Goal: Transaction & Acquisition: Obtain resource

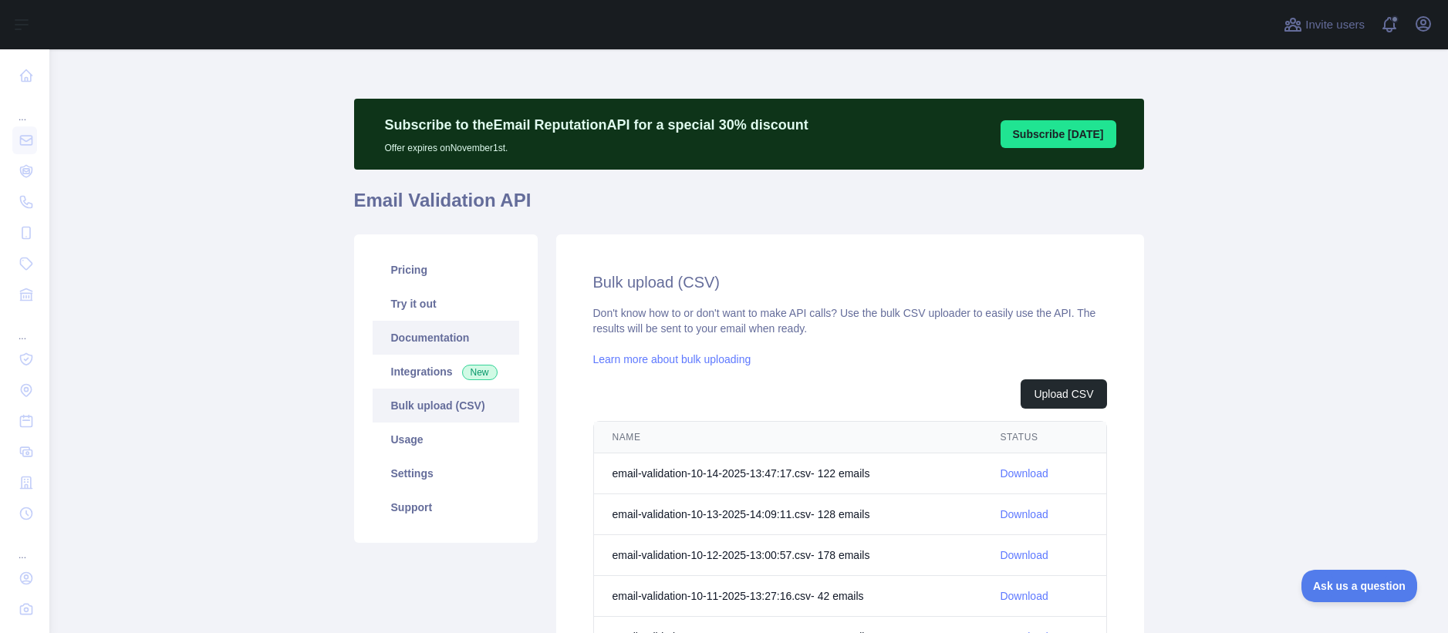
scroll to position [12, 0]
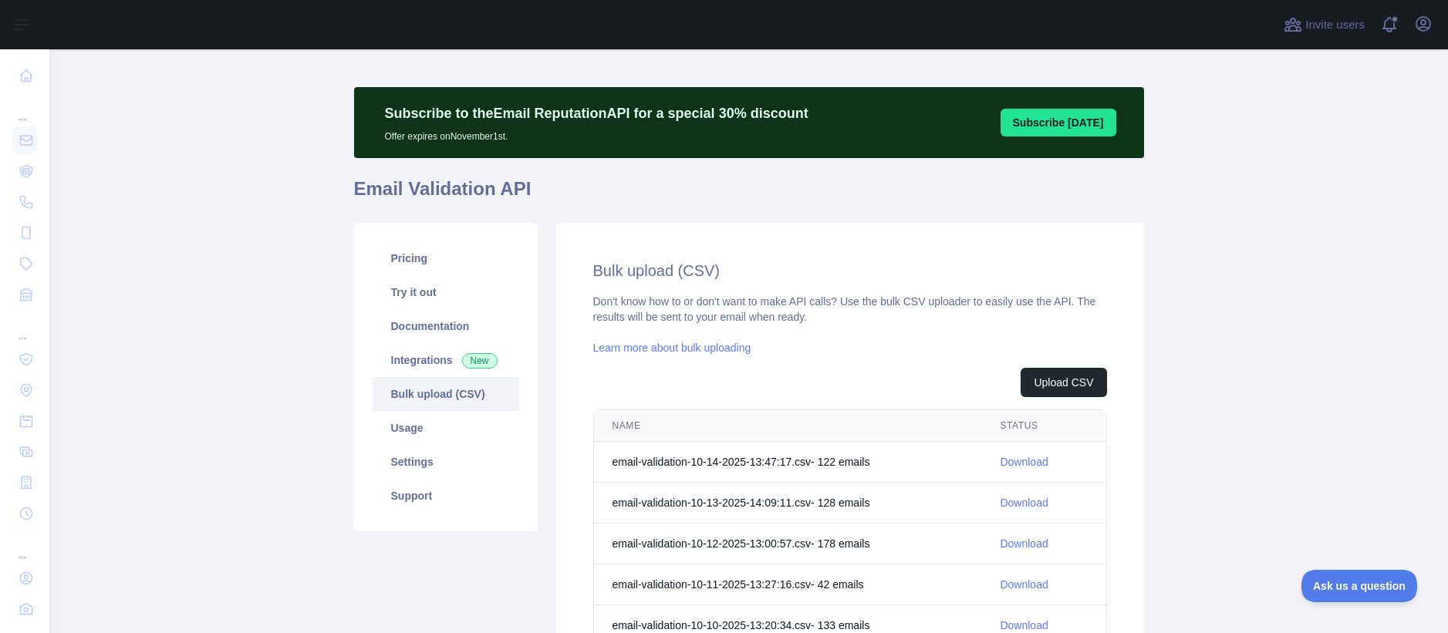
click at [434, 393] on link "Bulk upload (CSV)" at bounding box center [446, 394] width 147 height 34
click at [1079, 380] on button "Upload CSV" at bounding box center [1064, 382] width 86 height 29
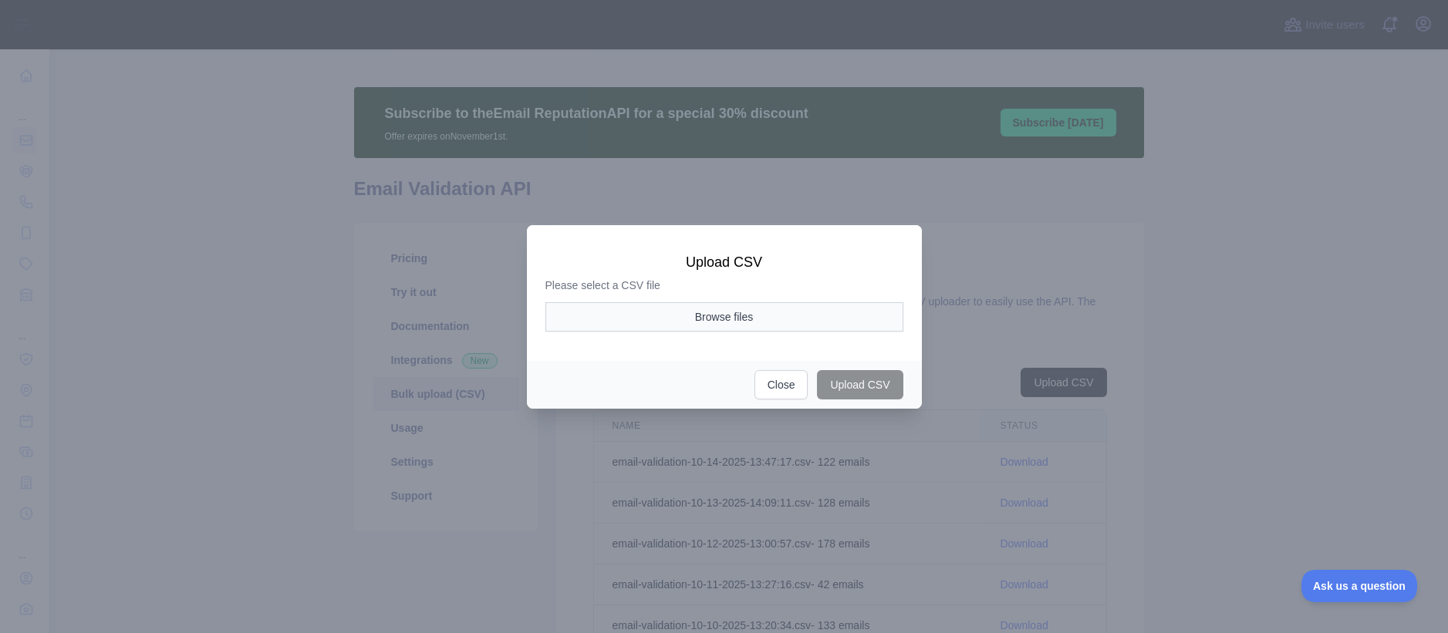
click at [731, 324] on button "Browse files" at bounding box center [724, 316] width 358 height 29
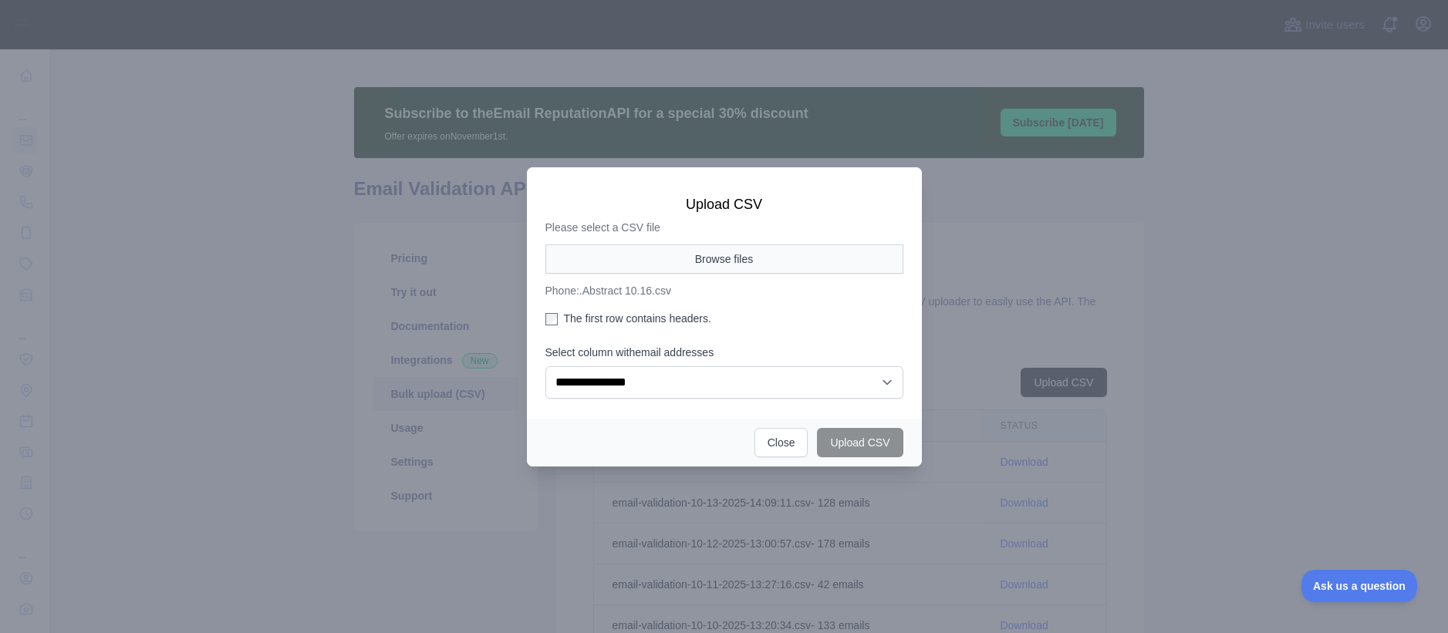
click at [731, 256] on button "Browse files" at bounding box center [724, 259] width 358 height 29
click at [869, 439] on button "Upload CSV" at bounding box center [860, 442] width 86 height 29
select select "**"
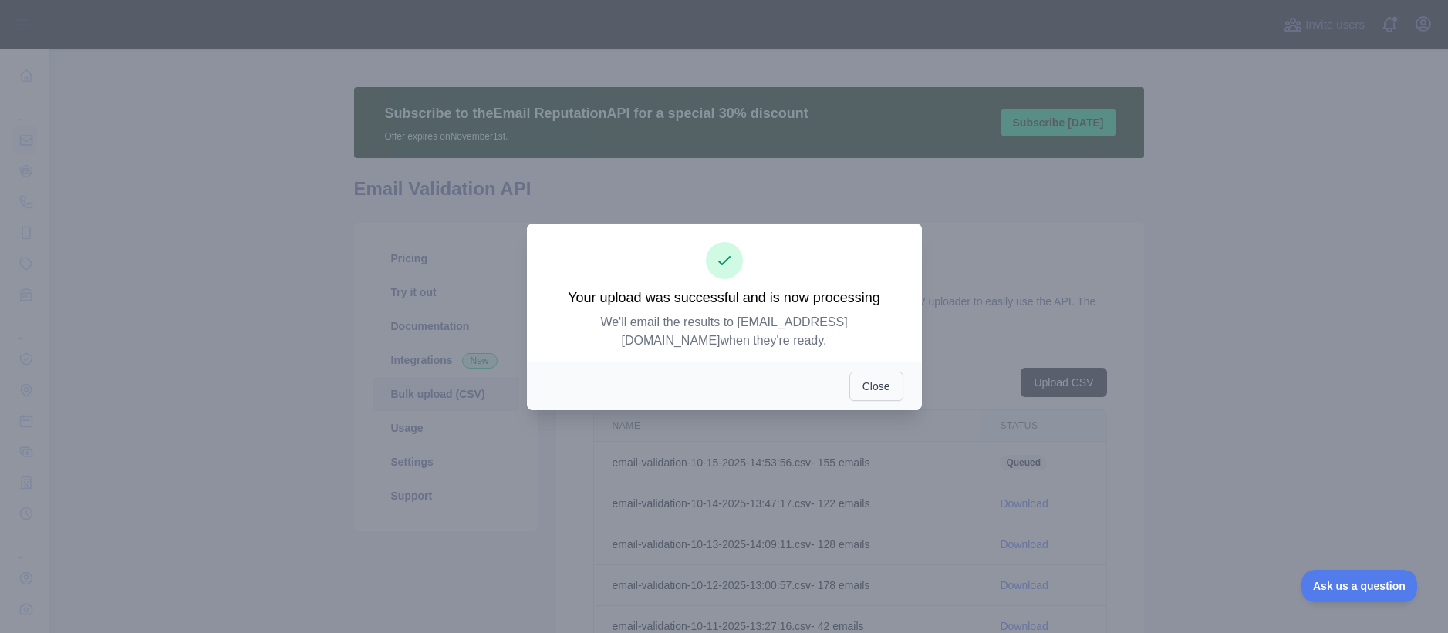
click at [880, 391] on button "Close" at bounding box center [876, 386] width 54 height 29
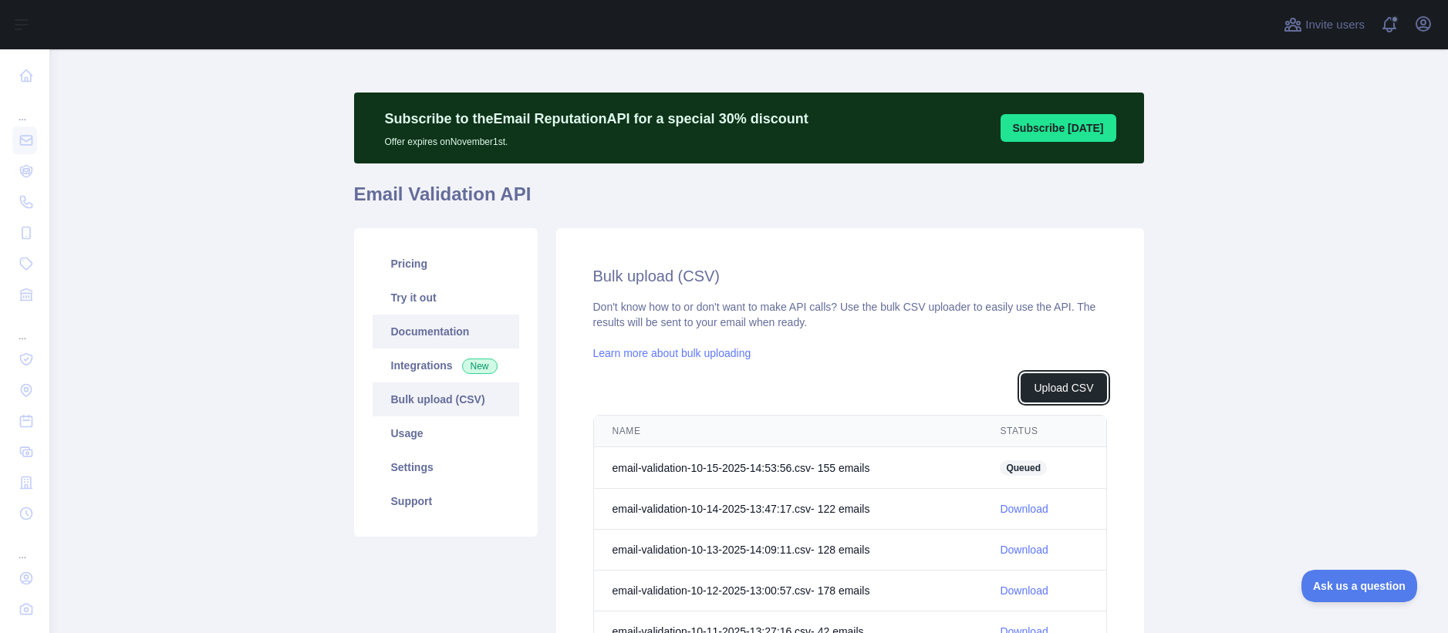
scroll to position [2, 0]
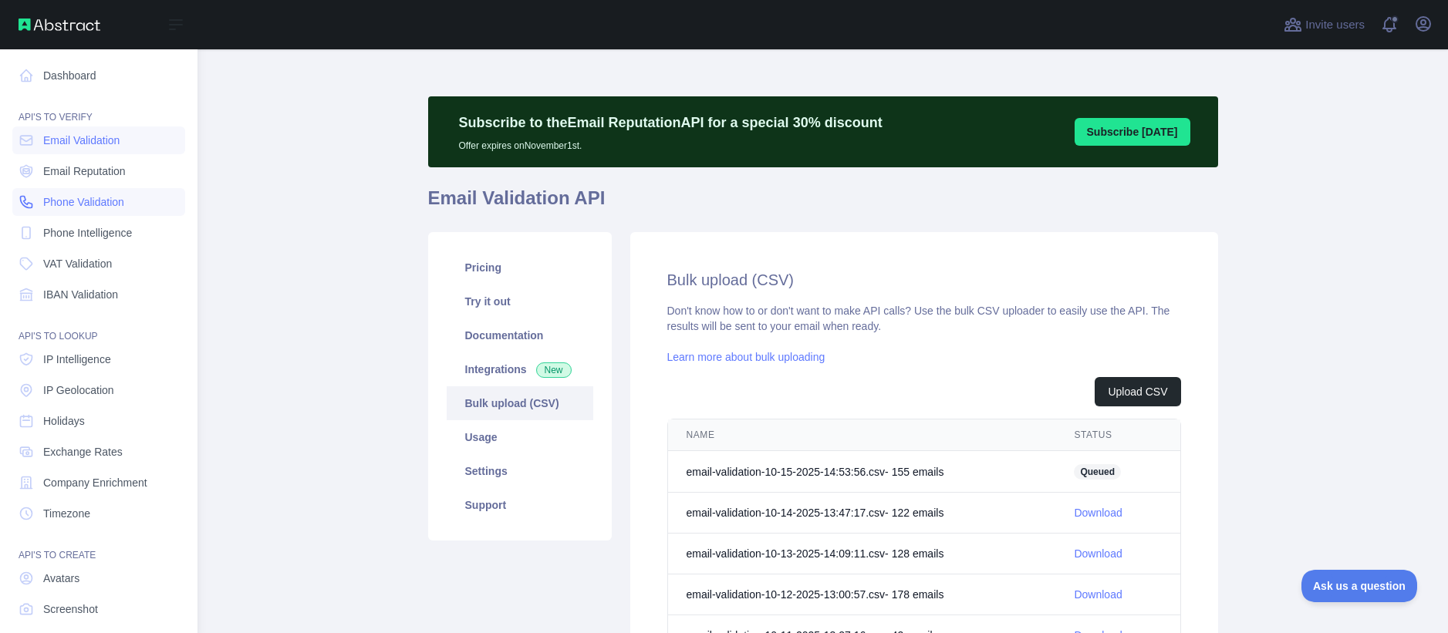
click at [81, 198] on span "Phone Validation" at bounding box center [83, 201] width 81 height 15
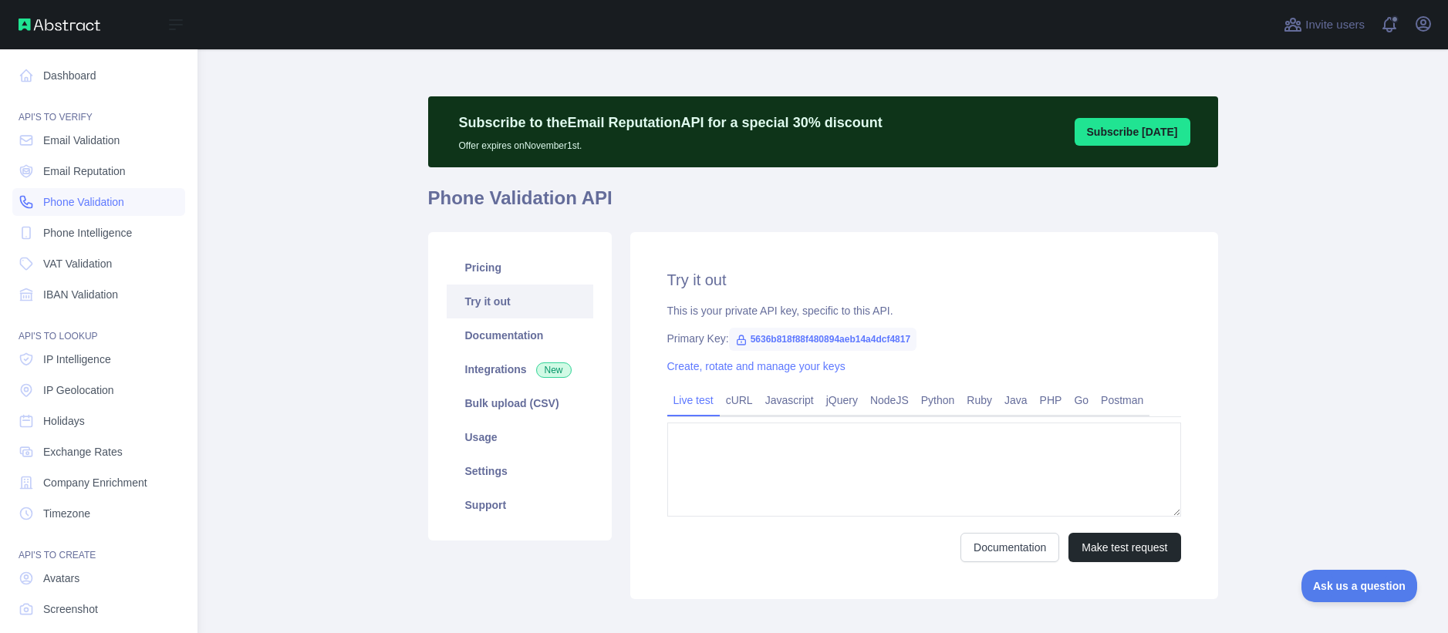
type textarea "**********"
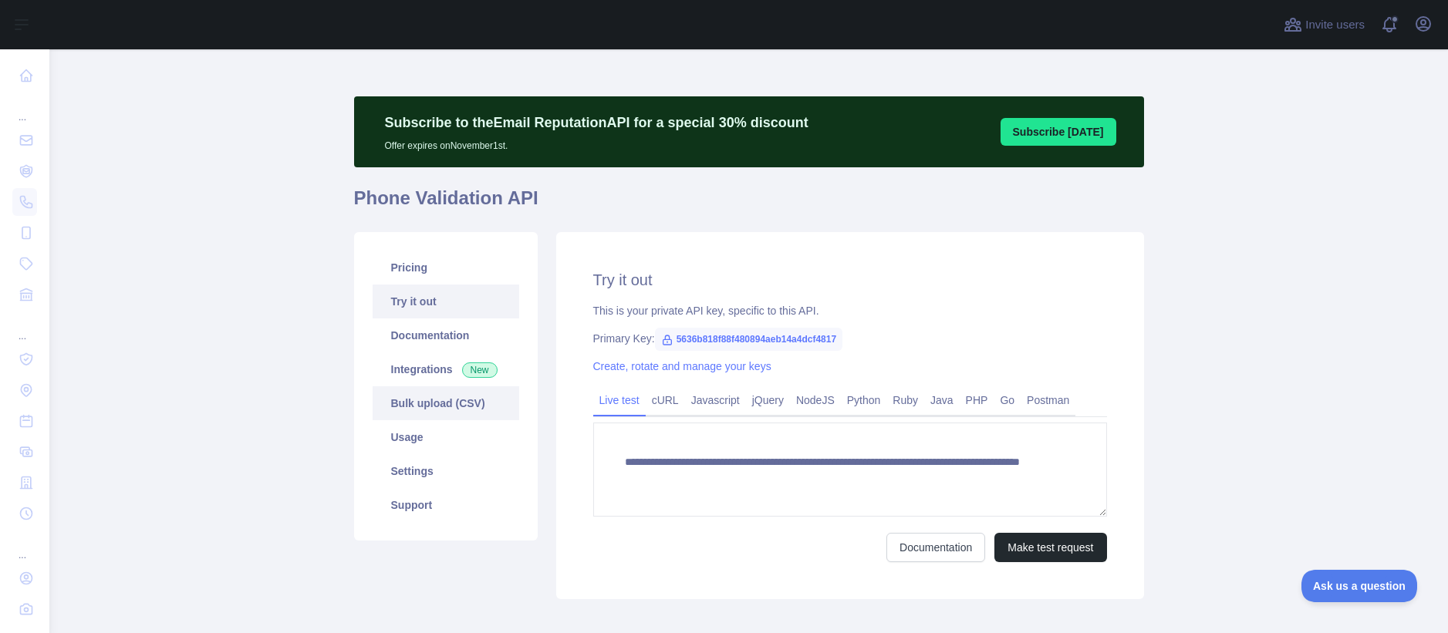
click at [430, 405] on link "Bulk upload (CSV)" at bounding box center [446, 404] width 147 height 34
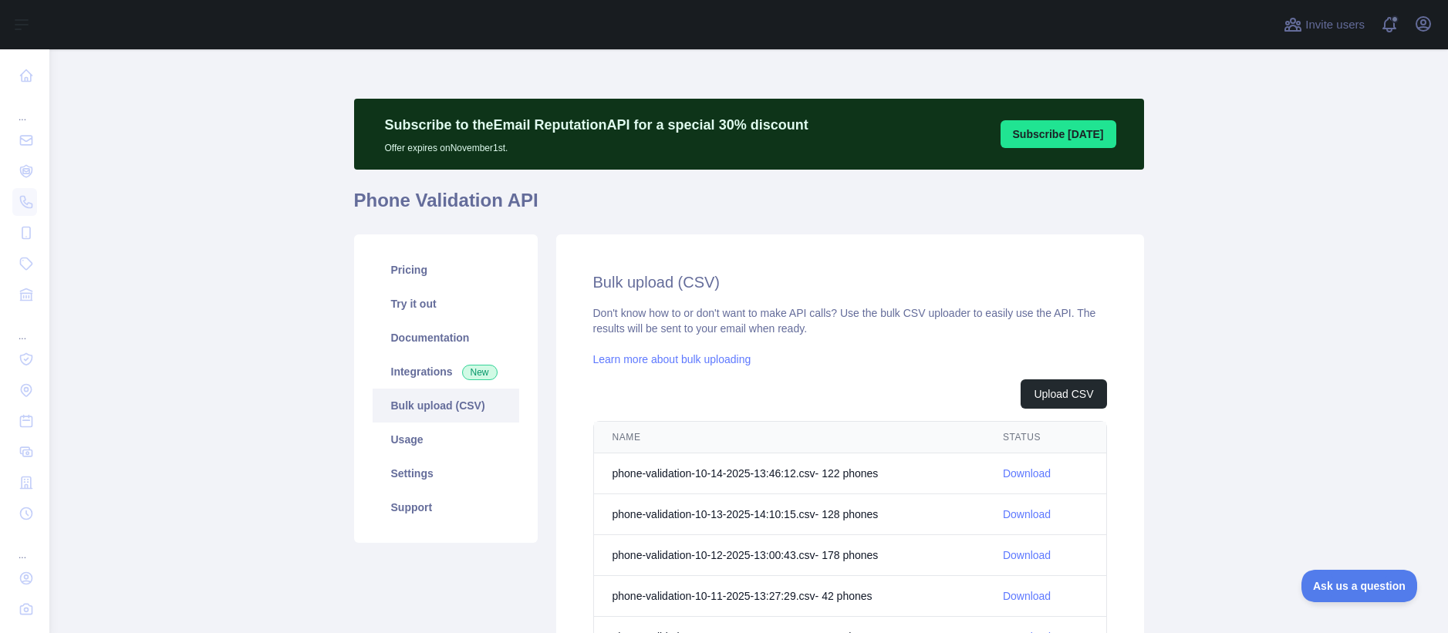
scroll to position [0, 1]
click at [1065, 399] on button "Upload CSV" at bounding box center [1064, 394] width 86 height 29
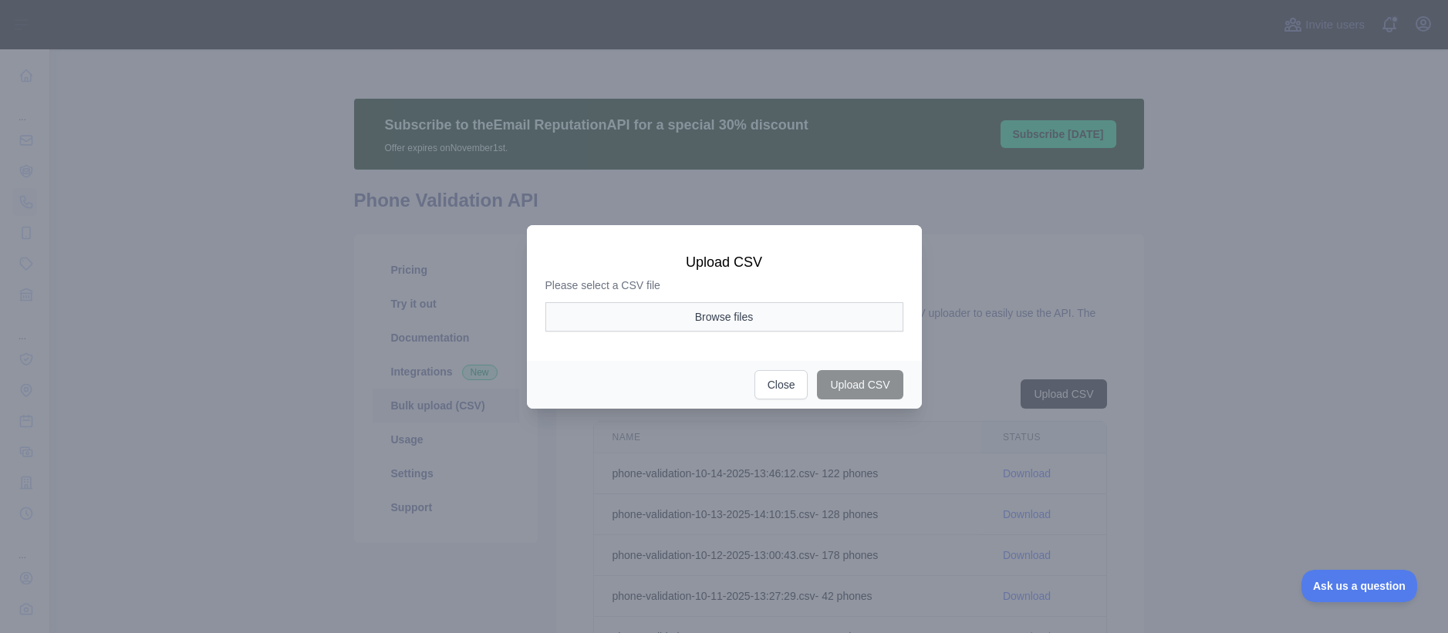
click at [720, 319] on button "Browse files" at bounding box center [724, 316] width 358 height 29
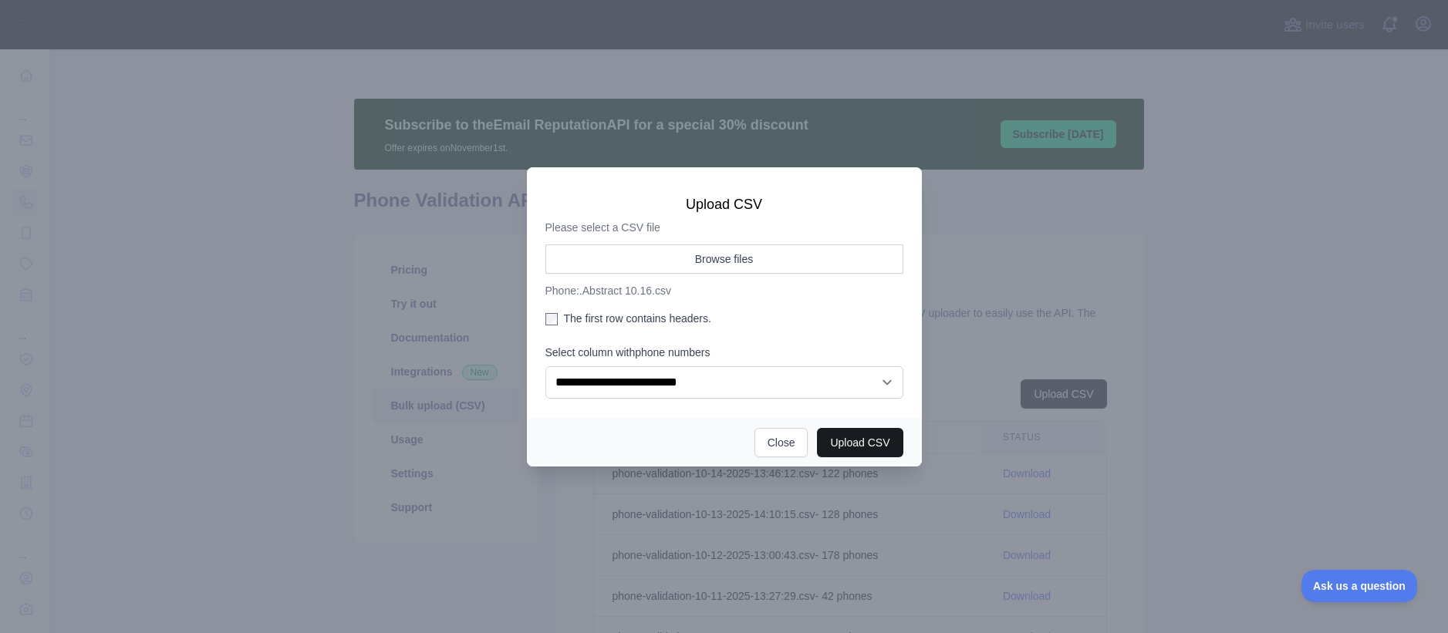
click at [863, 444] on button "Upload CSV" at bounding box center [860, 442] width 86 height 29
select select "**"
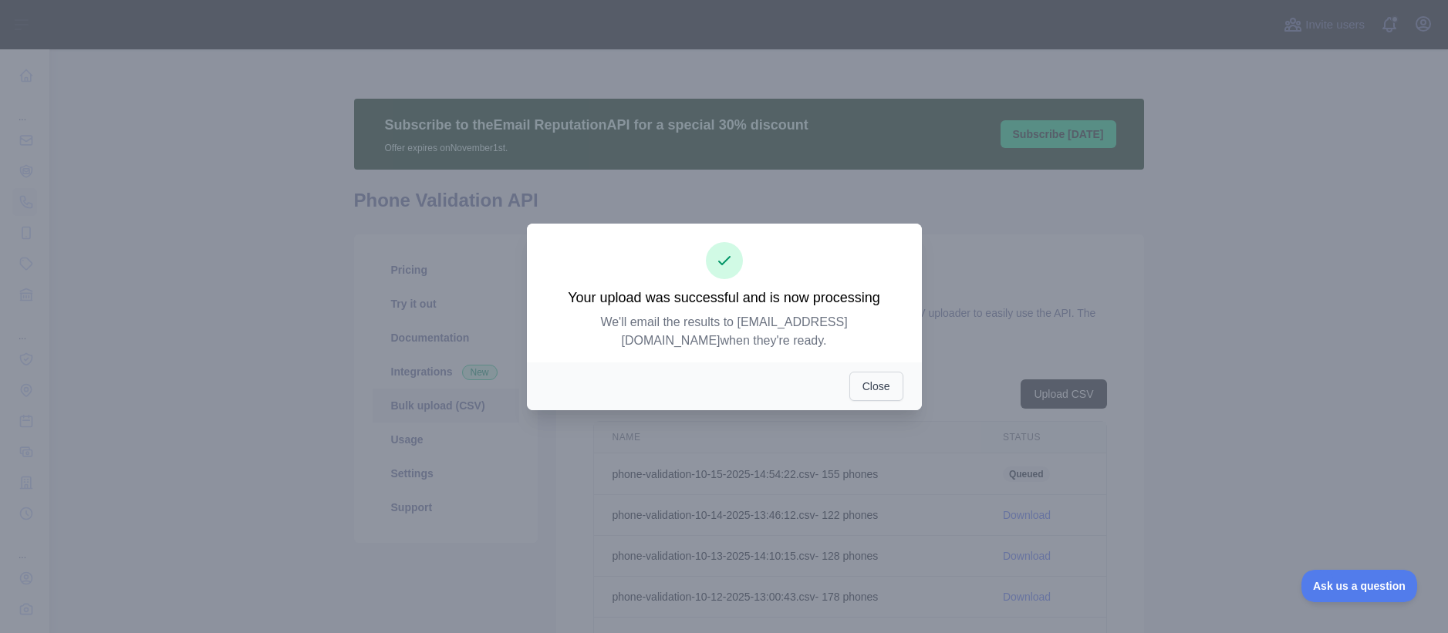
click at [875, 379] on button "Close" at bounding box center [876, 386] width 54 height 29
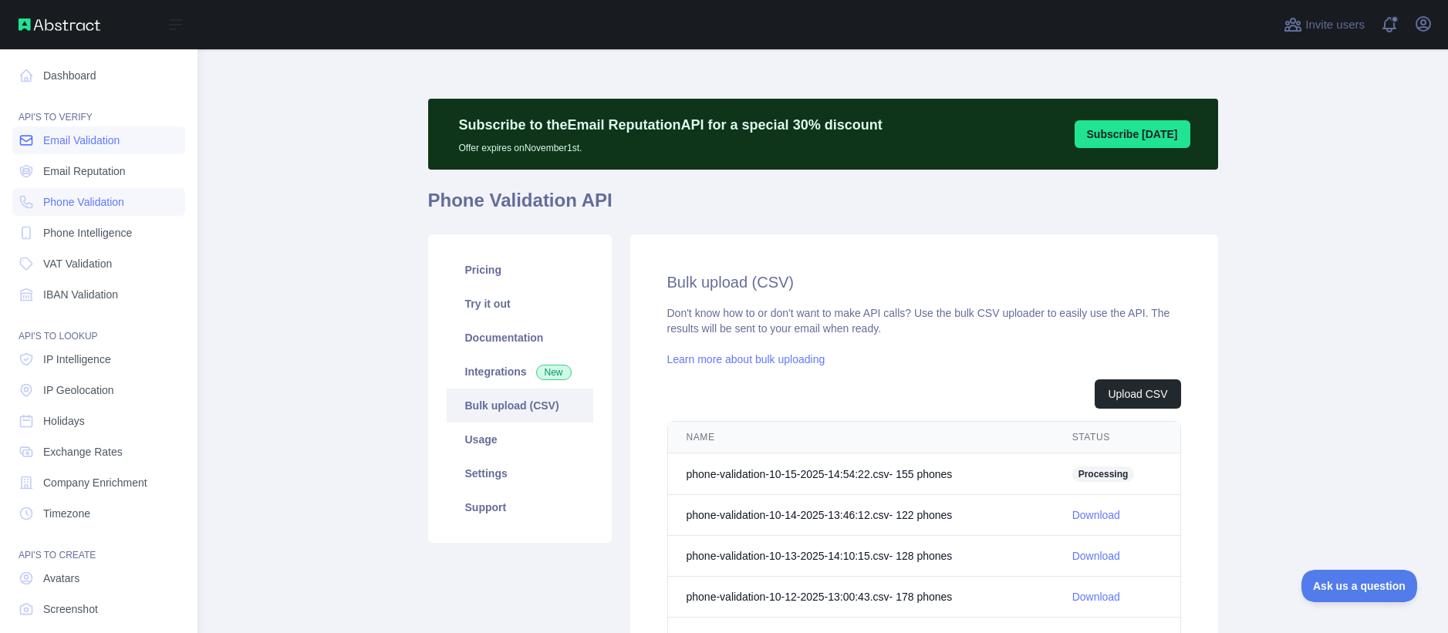
click at [63, 139] on span "Email Validation" at bounding box center [81, 140] width 76 height 15
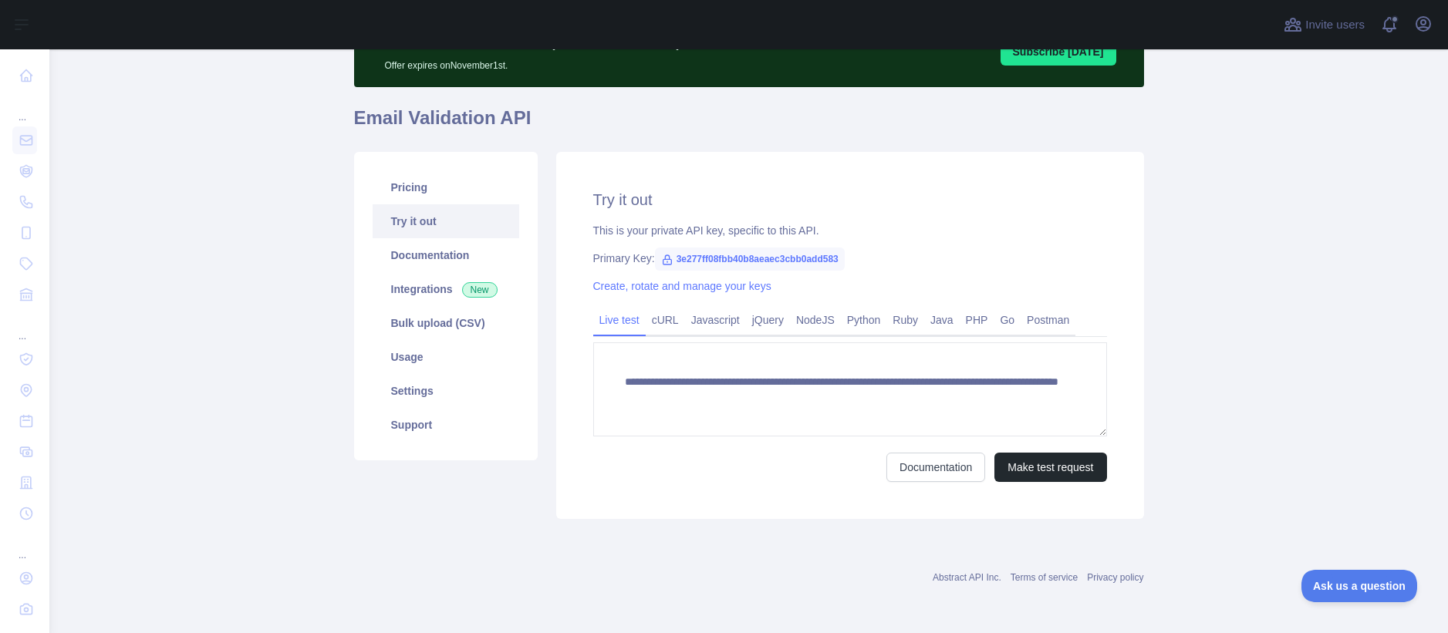
scroll to position [83, 0]
click at [425, 325] on link "Bulk upload (CSV)" at bounding box center [446, 323] width 147 height 34
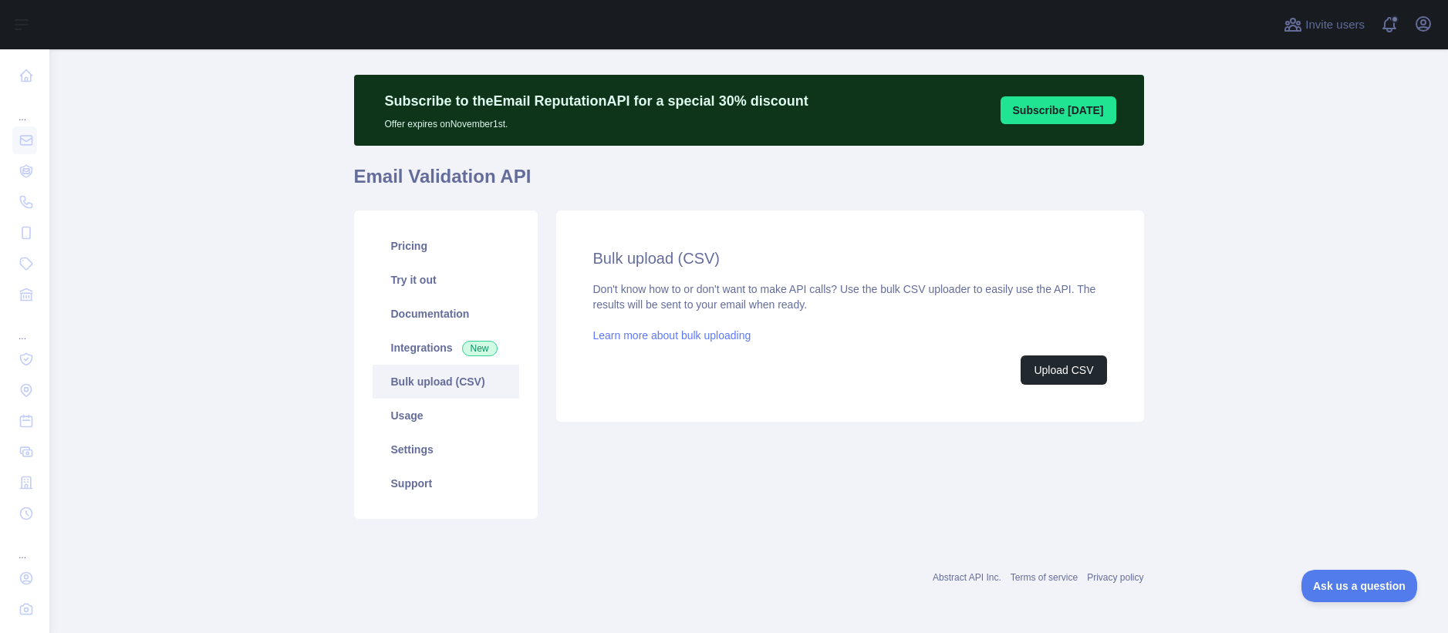
scroll to position [24, 0]
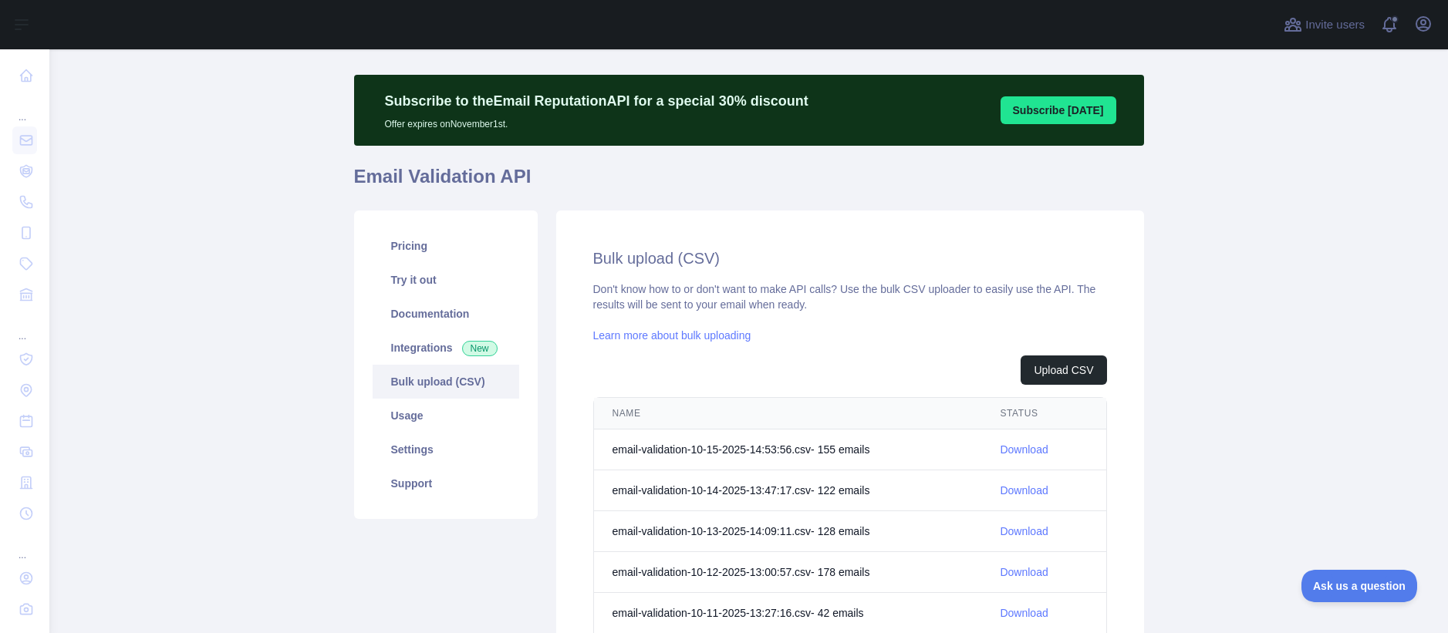
click at [1048, 451] on link "Download" at bounding box center [1024, 450] width 48 height 12
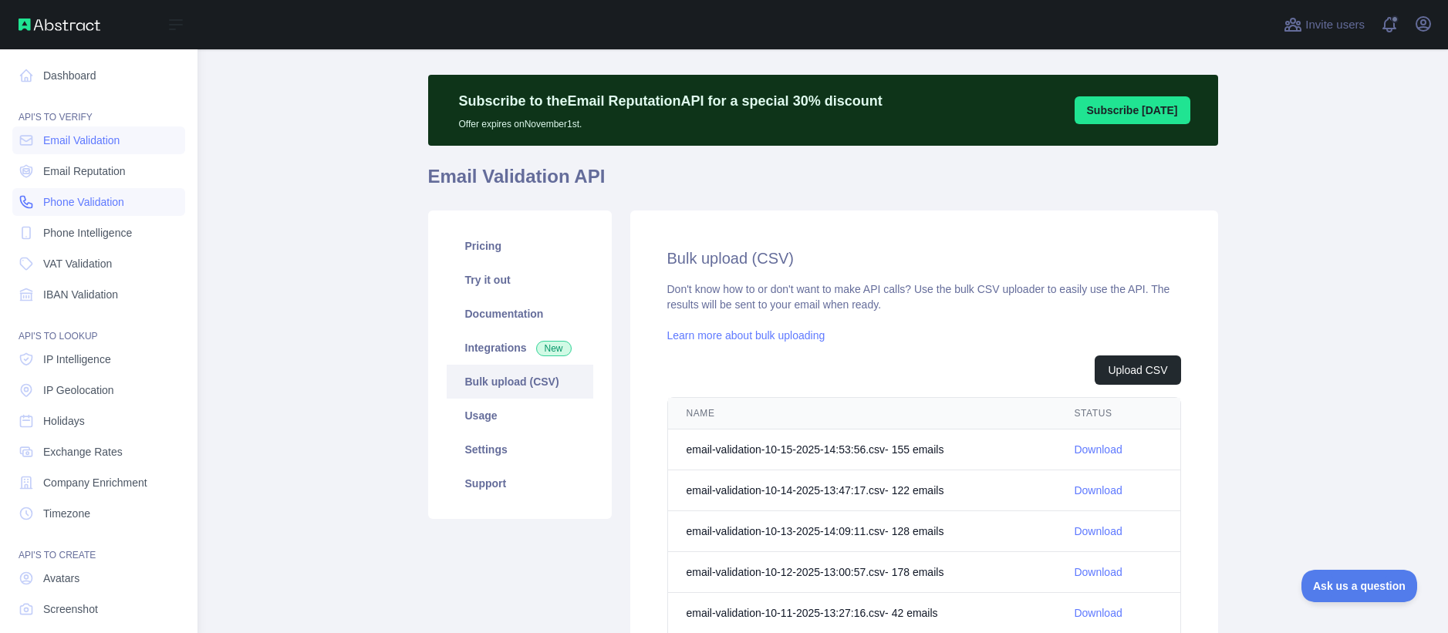
click at [100, 198] on span "Phone Validation" at bounding box center [83, 201] width 81 height 15
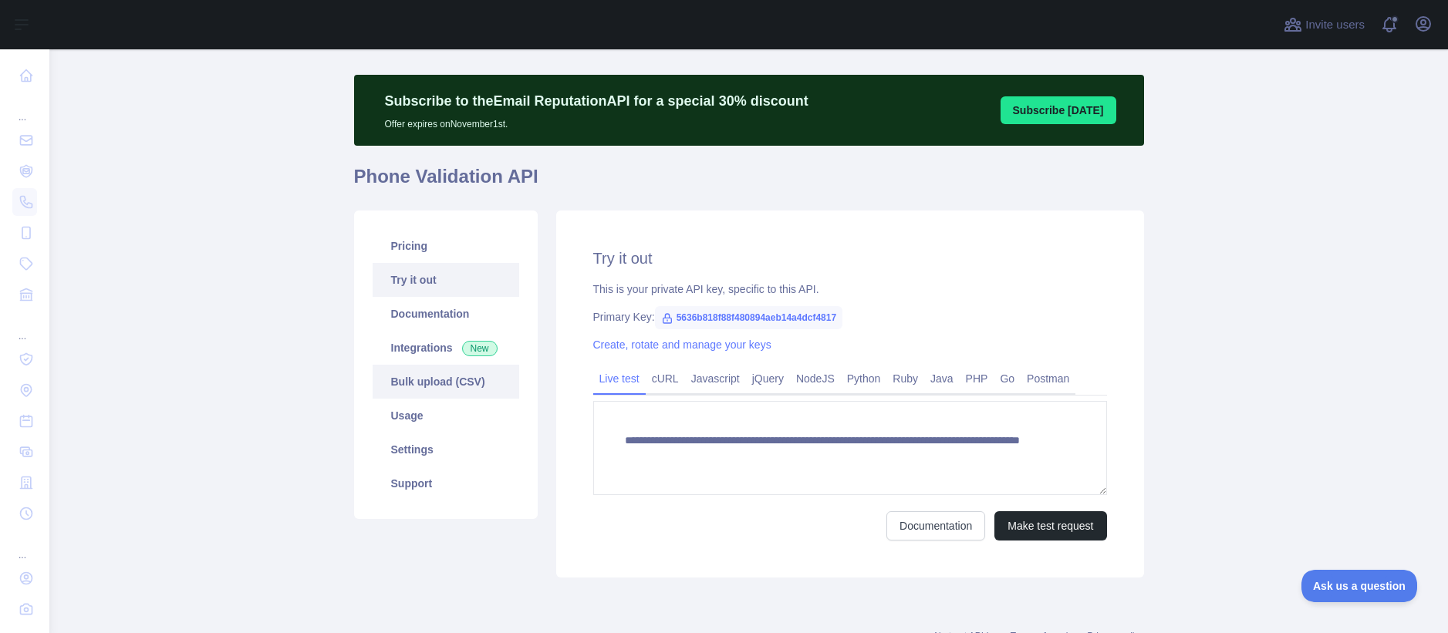
click at [430, 377] on link "Bulk upload (CSV)" at bounding box center [446, 382] width 147 height 34
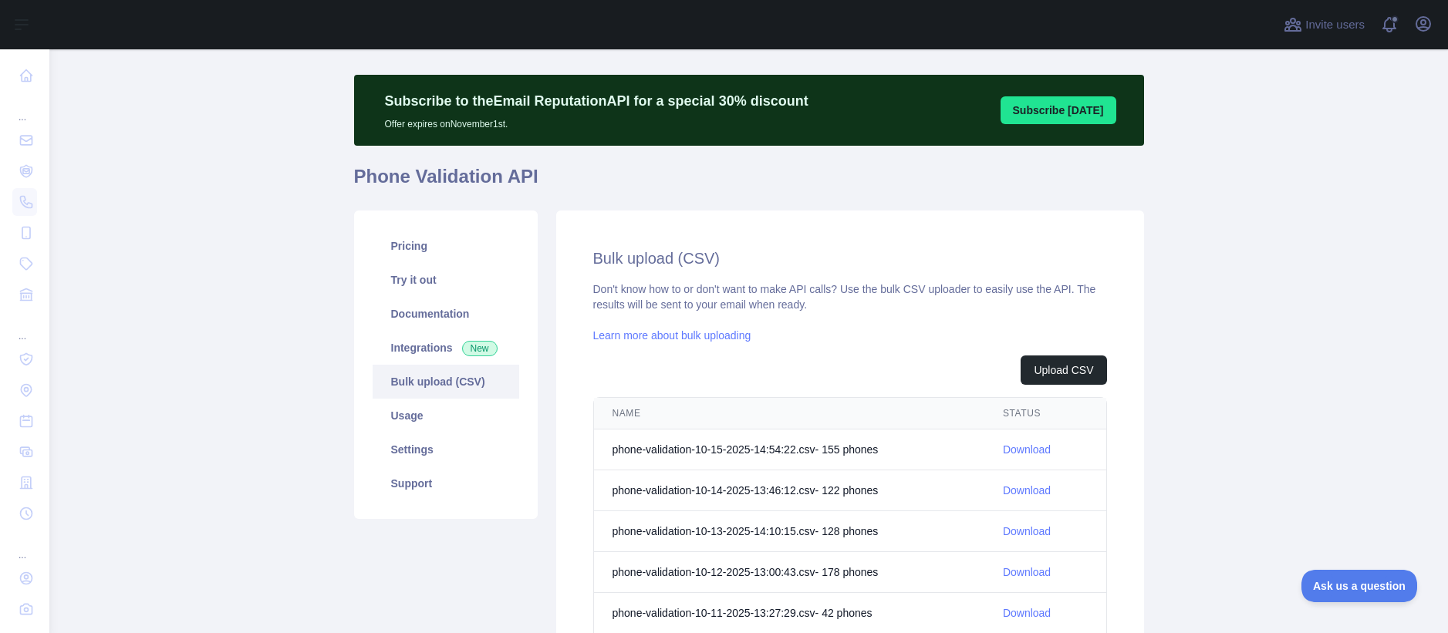
click at [1028, 453] on link "Download" at bounding box center [1027, 450] width 48 height 12
